Goal: Transaction & Acquisition: Purchase product/service

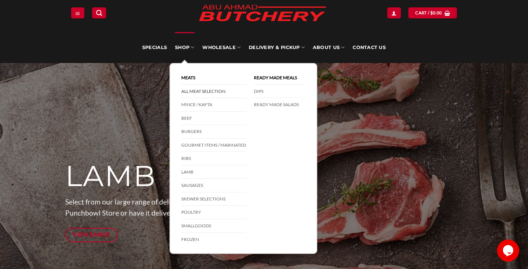
scroll to position [33, 0]
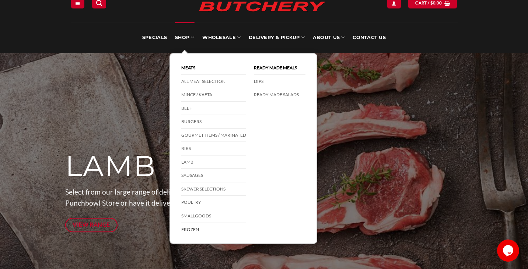
click at [192, 228] on link "Frozen" at bounding box center [213, 229] width 65 height 13
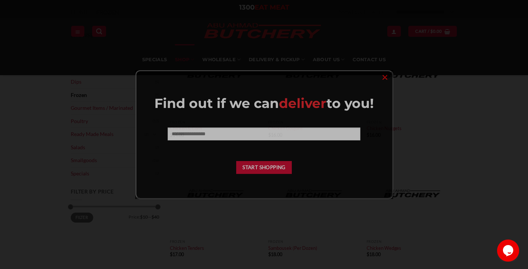
scroll to position [159, 0]
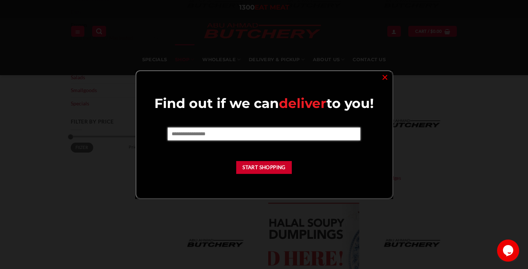
click at [285, 127] on input "text" at bounding box center [264, 133] width 193 height 13
type input "****"
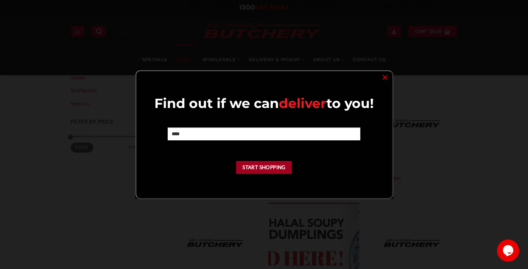
click at [267, 167] on button "Start Shopping" at bounding box center [264, 167] width 56 height 13
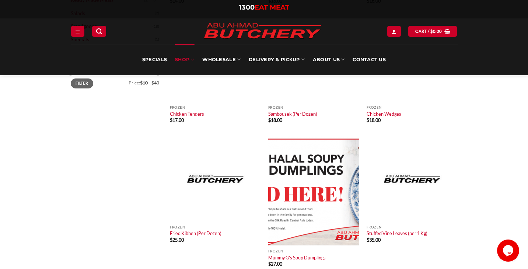
scroll to position [0, 0]
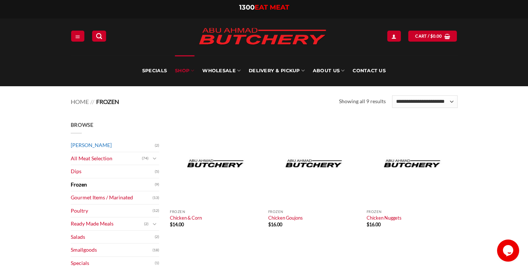
click at [113, 145] on link "Abu Ahmad Butchery" at bounding box center [113, 145] width 84 height 13
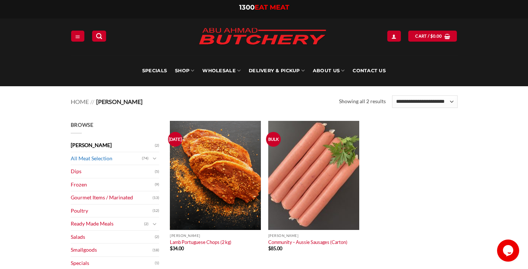
click at [98, 156] on link "All Meat Selection" at bounding box center [106, 158] width 71 height 13
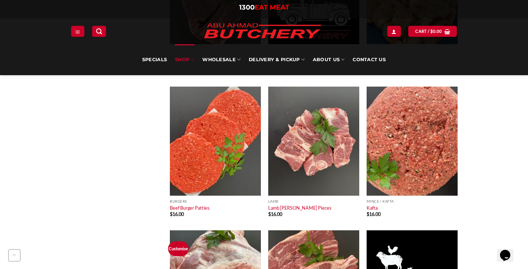
scroll to position [915, 0]
